Goal: Task Accomplishment & Management: Use online tool/utility

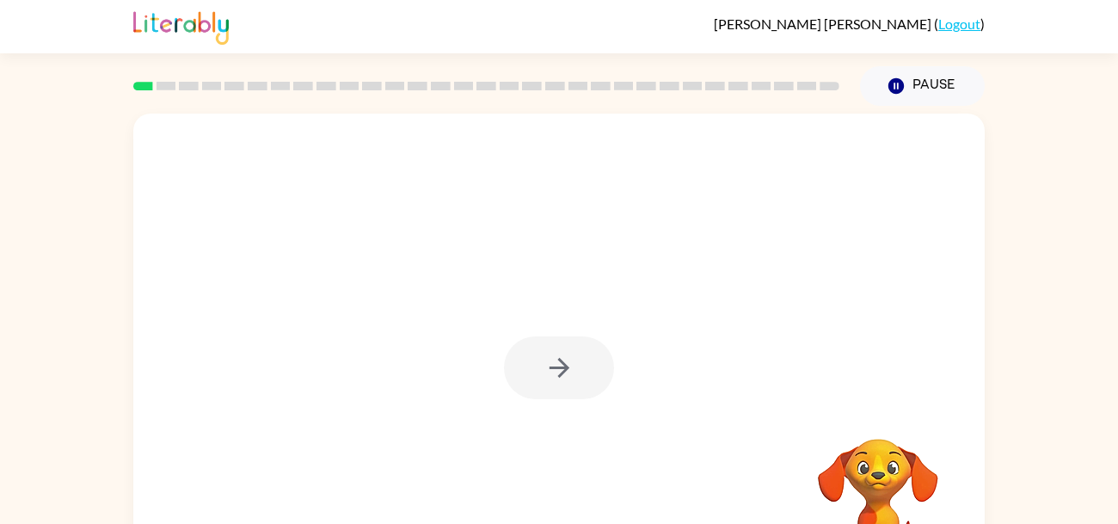
click at [547, 364] on div at bounding box center [559, 367] width 110 height 63
click at [547, 364] on icon "button" at bounding box center [560, 368] width 30 height 30
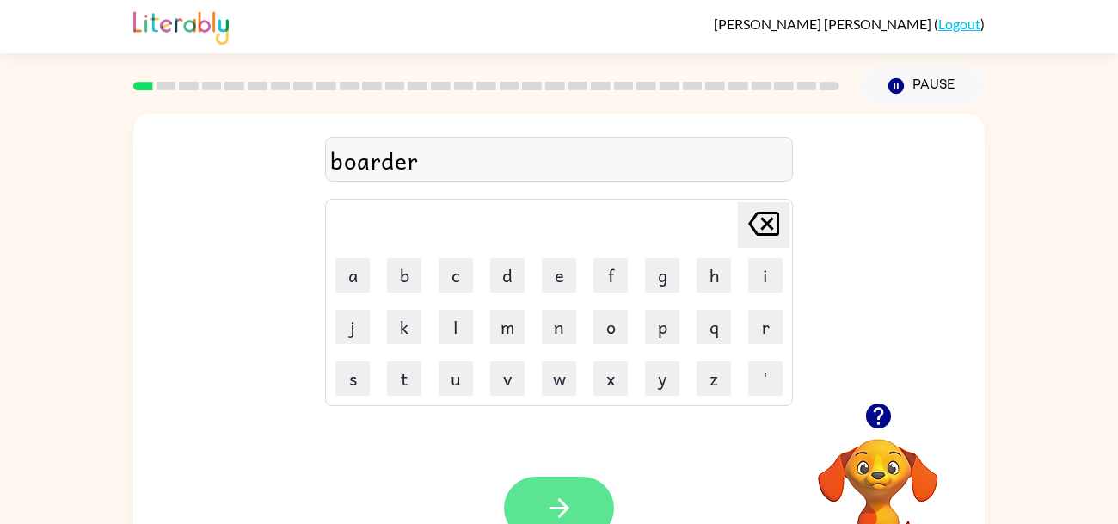
click at [539, 499] on button "button" at bounding box center [559, 508] width 110 height 63
click at [534, 514] on button "button" at bounding box center [559, 508] width 110 height 63
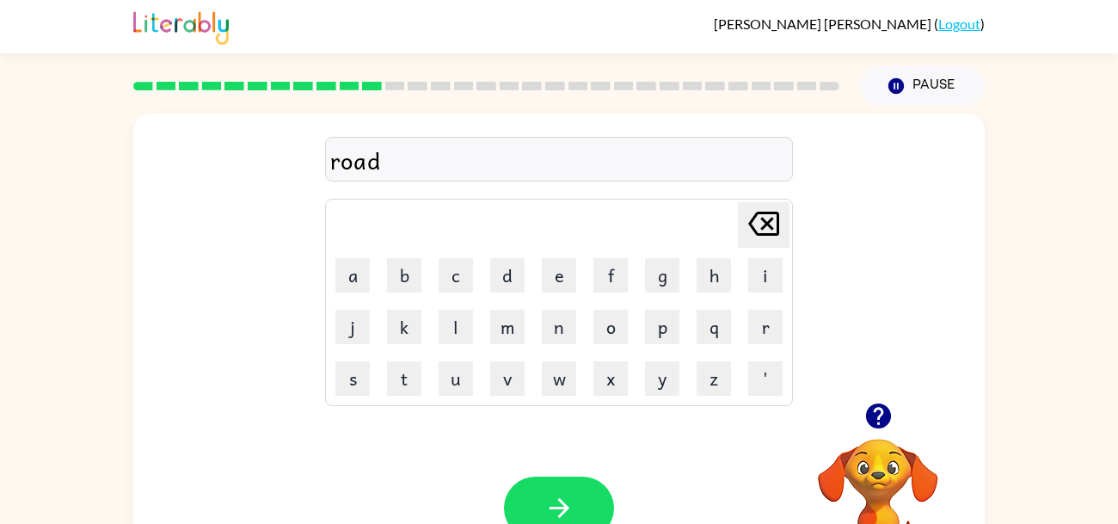
click at [874, 423] on icon "button" at bounding box center [877, 415] width 25 height 25
click at [741, 222] on button "Delete Delete last character input" at bounding box center [764, 225] width 52 height 46
type button "delete"
click at [872, 410] on icon "button" at bounding box center [877, 415] width 25 height 25
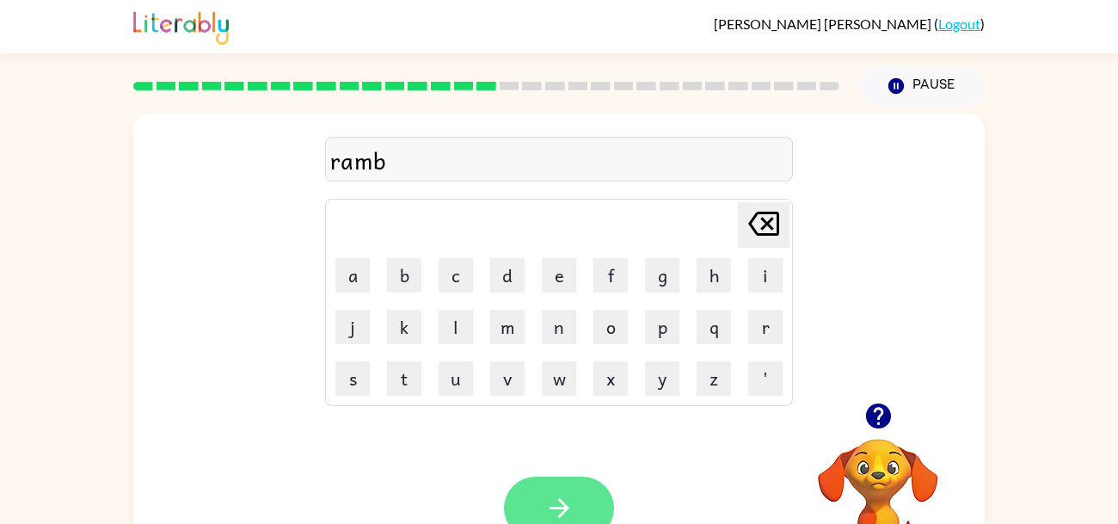
click at [570, 500] on icon "button" at bounding box center [560, 508] width 30 height 30
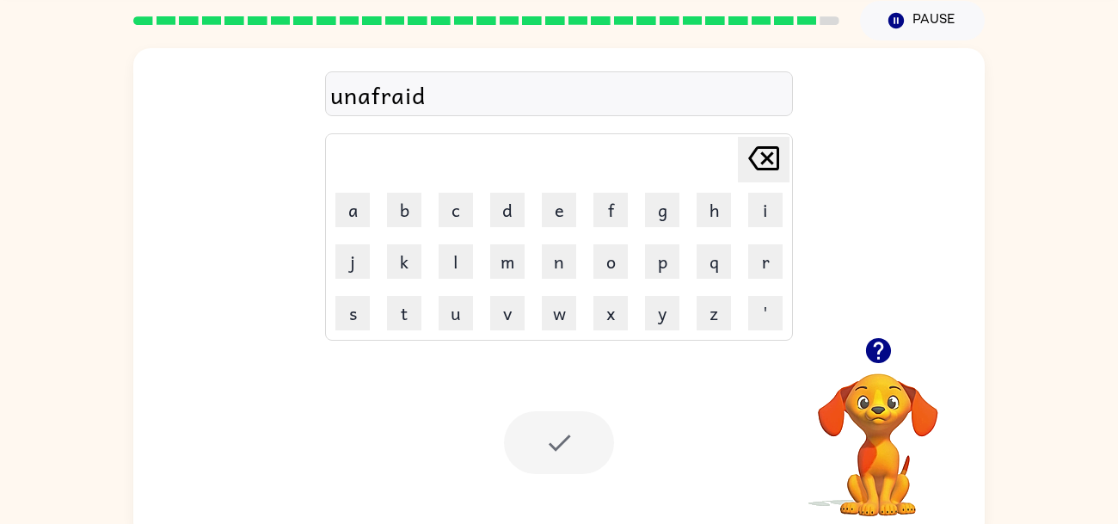
scroll to position [50, 0]
